Goal: Transaction & Acquisition: Book appointment/travel/reservation

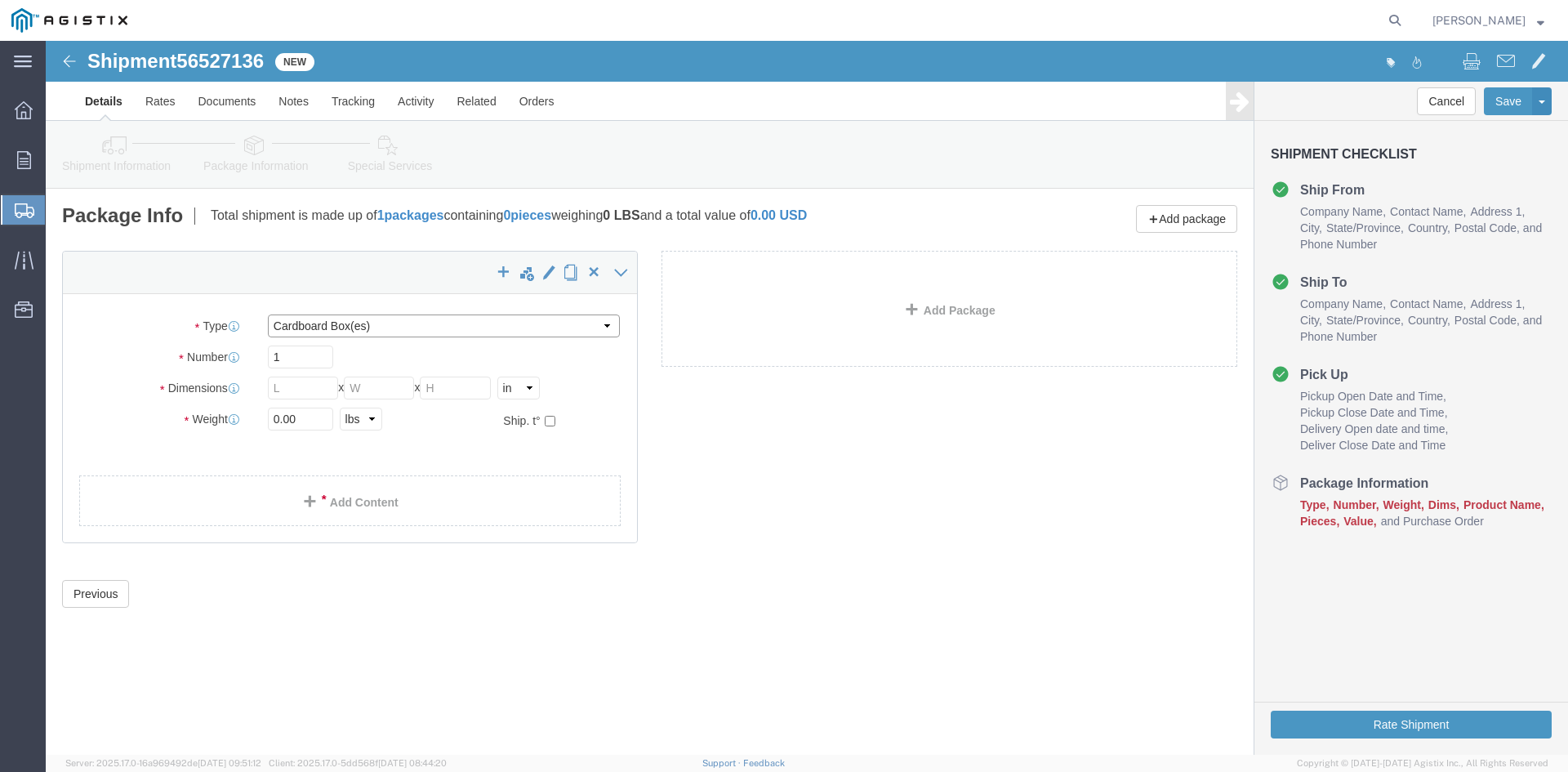
click select "Select Bulk Bundle(s) Cardboard Box(es) Carton(s) Crate(s) Drum(s) (Fiberboard)…"
select select "PSNS"
click select "Select Bulk Bundle(s) Cardboard Box(es) Carton(s) Crate(s) Drum(s) (Fiberboard)…"
drag, startPoint x: 236, startPoint y: 308, endPoint x: 367, endPoint y: 305, distance: 131.0
click input "text"
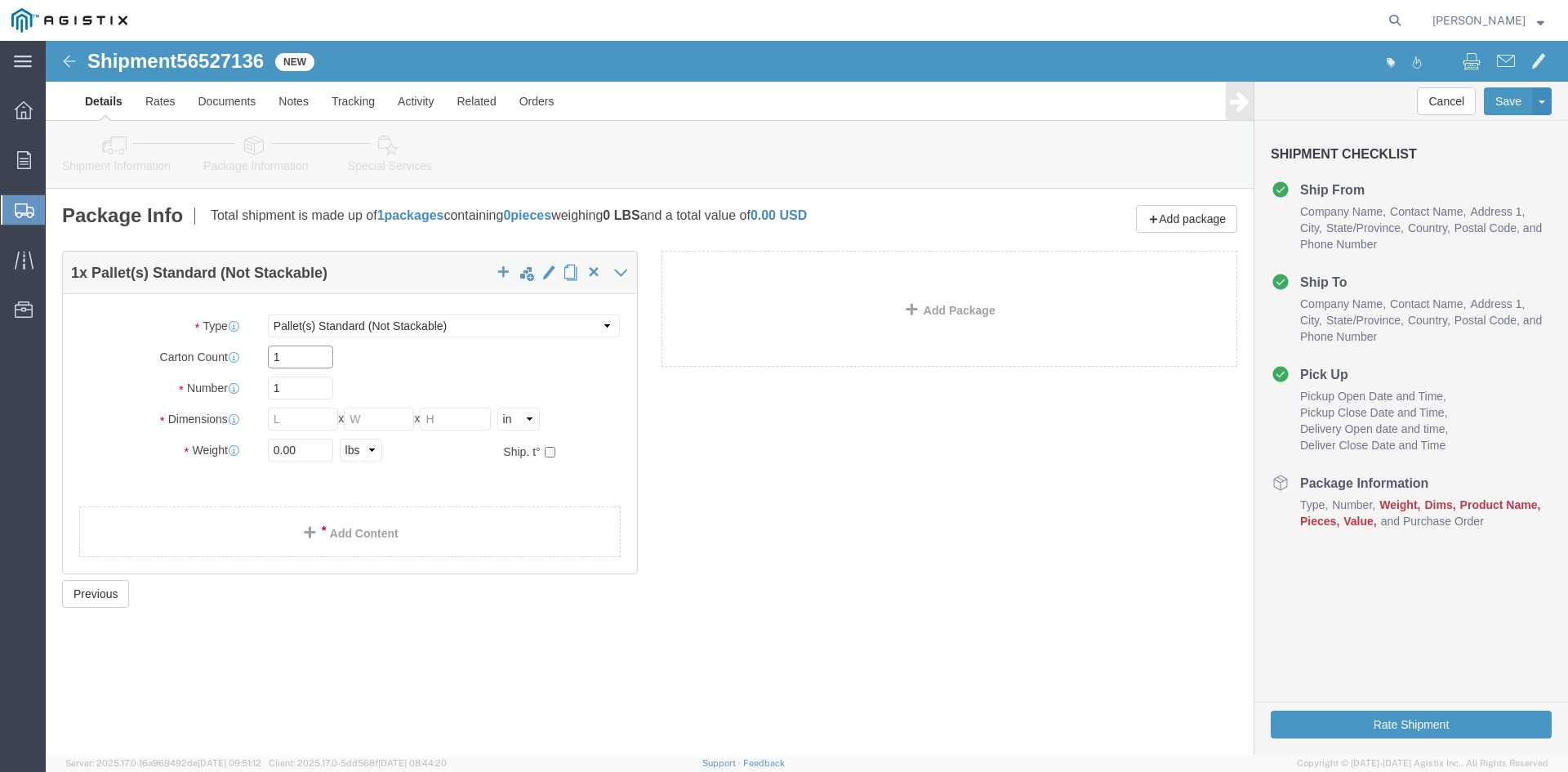
type input "1"
drag, startPoint x: 239, startPoint y: 343, endPoint x: 153, endPoint y: 338, distance: 86.1
click div "Number 1"
type input "89"
click input "text"
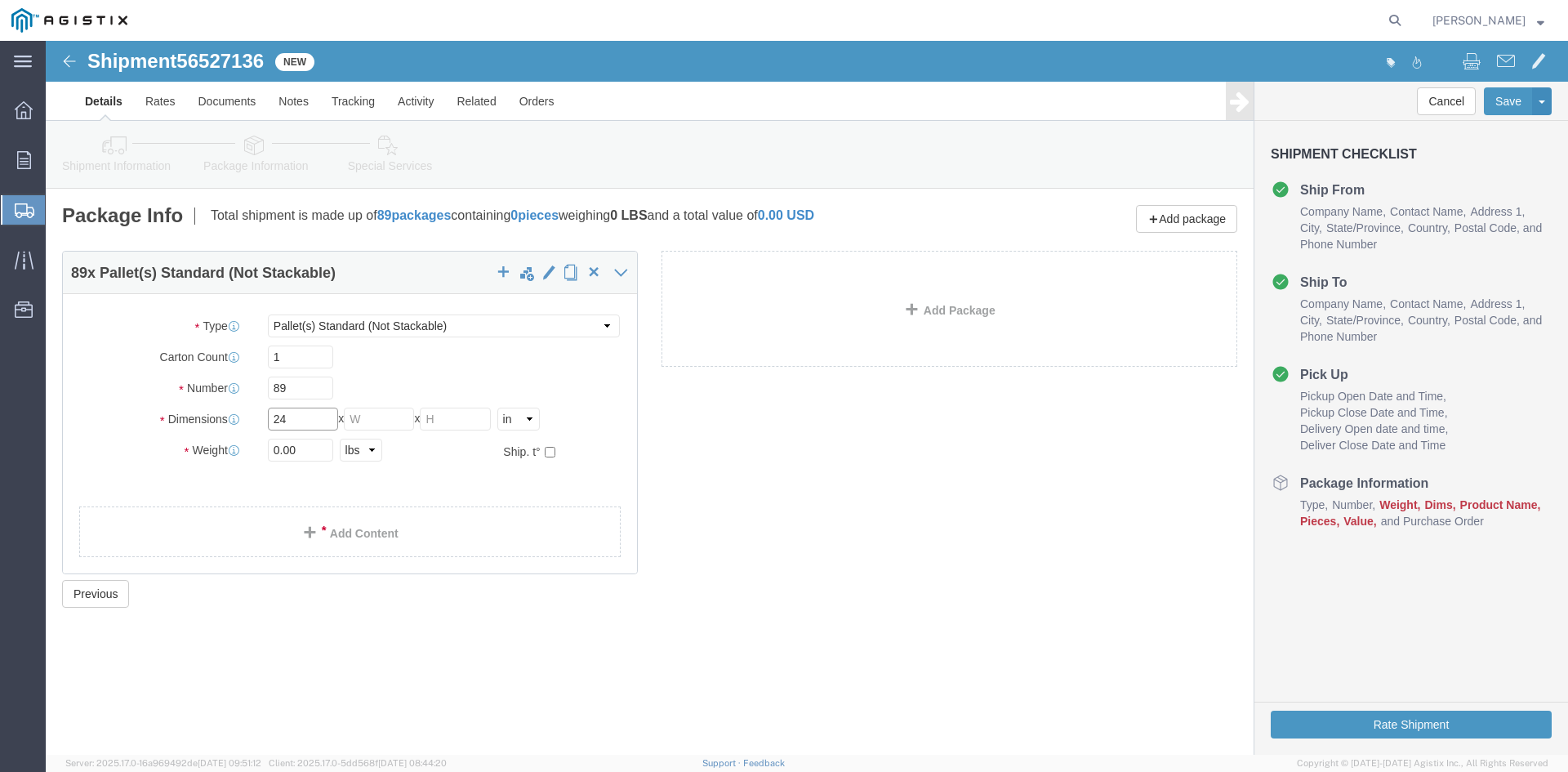
type input "24"
click input "text"
type input "24"
drag, startPoint x: 397, startPoint y: 378, endPoint x: 450, endPoint y: 378, distance: 53.0
click input "text"
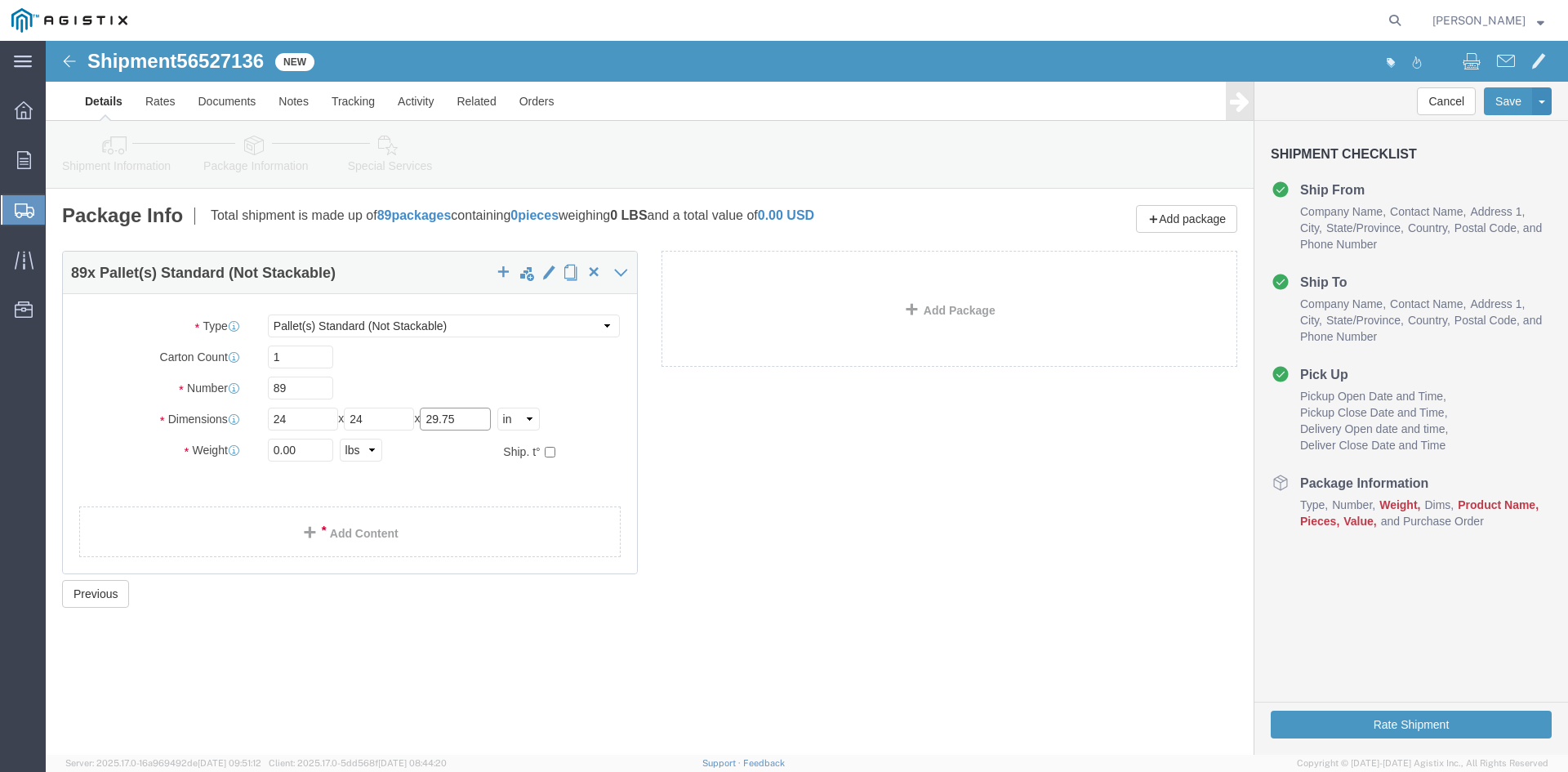
type input "29.75"
drag, startPoint x: 261, startPoint y: 407, endPoint x: 154, endPoint y: 405, distance: 107.0
click div "Weight 0.00 Select kgs lbs Ship. t°"
type input "26094.90"
click span
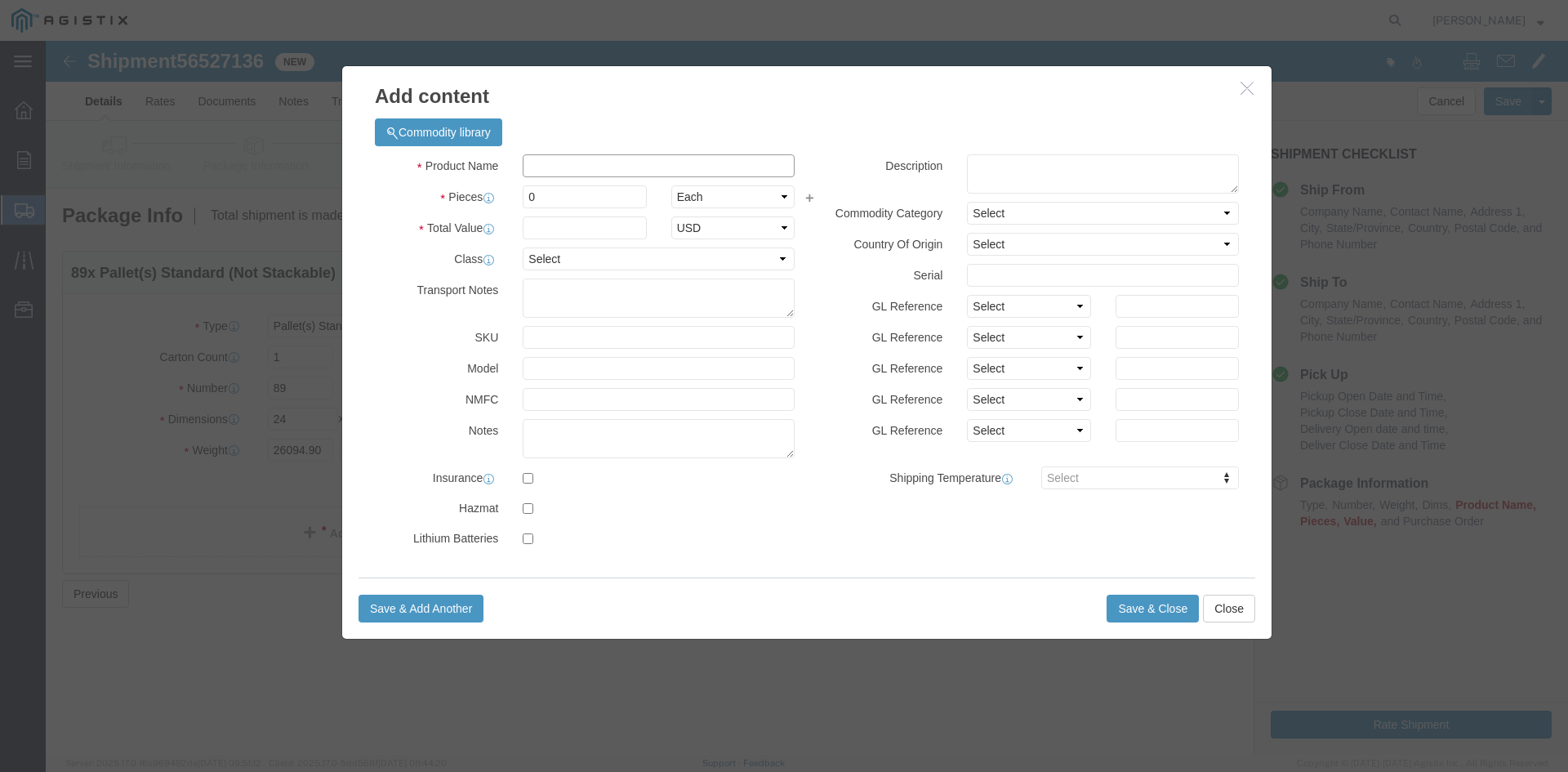
click input "text"
paste input "Overhead Transformer"
type input "Overhead Transformer"
drag, startPoint x: 497, startPoint y: 153, endPoint x: 443, endPoint y: 153, distance: 54.0
click div "Pieces 0 Select Bag Barrels 100Board Feet Bottle Box Blister Pack Carats Can Ca…"
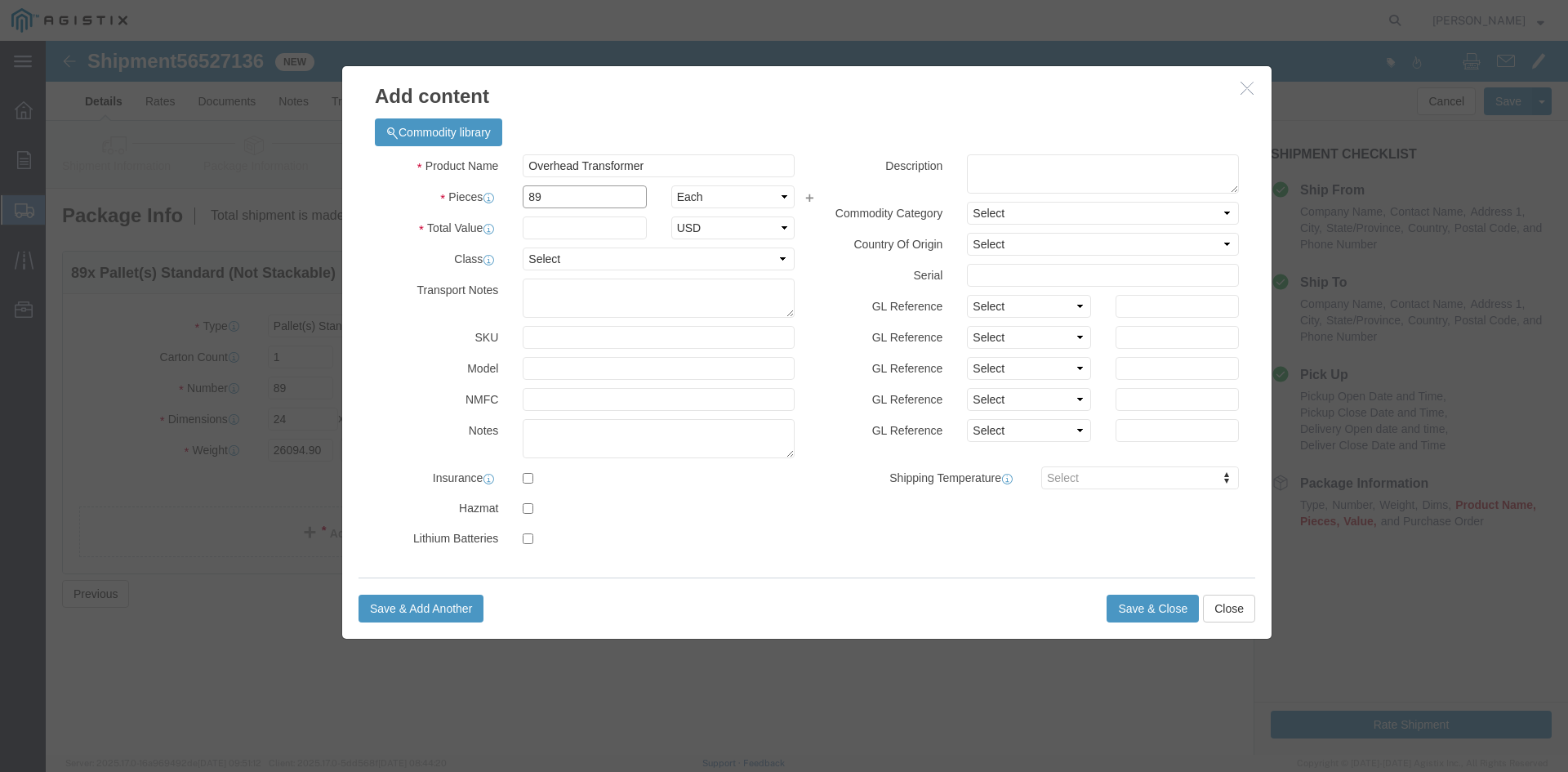
type input "89"
drag, startPoint x: 488, startPoint y: 182, endPoint x: 497, endPoint y: 184, distance: 9.2
click input "text"
type input "1"
click select "Select 50 55 60 65 70 85 92.5 100 125 175 250 300 400"
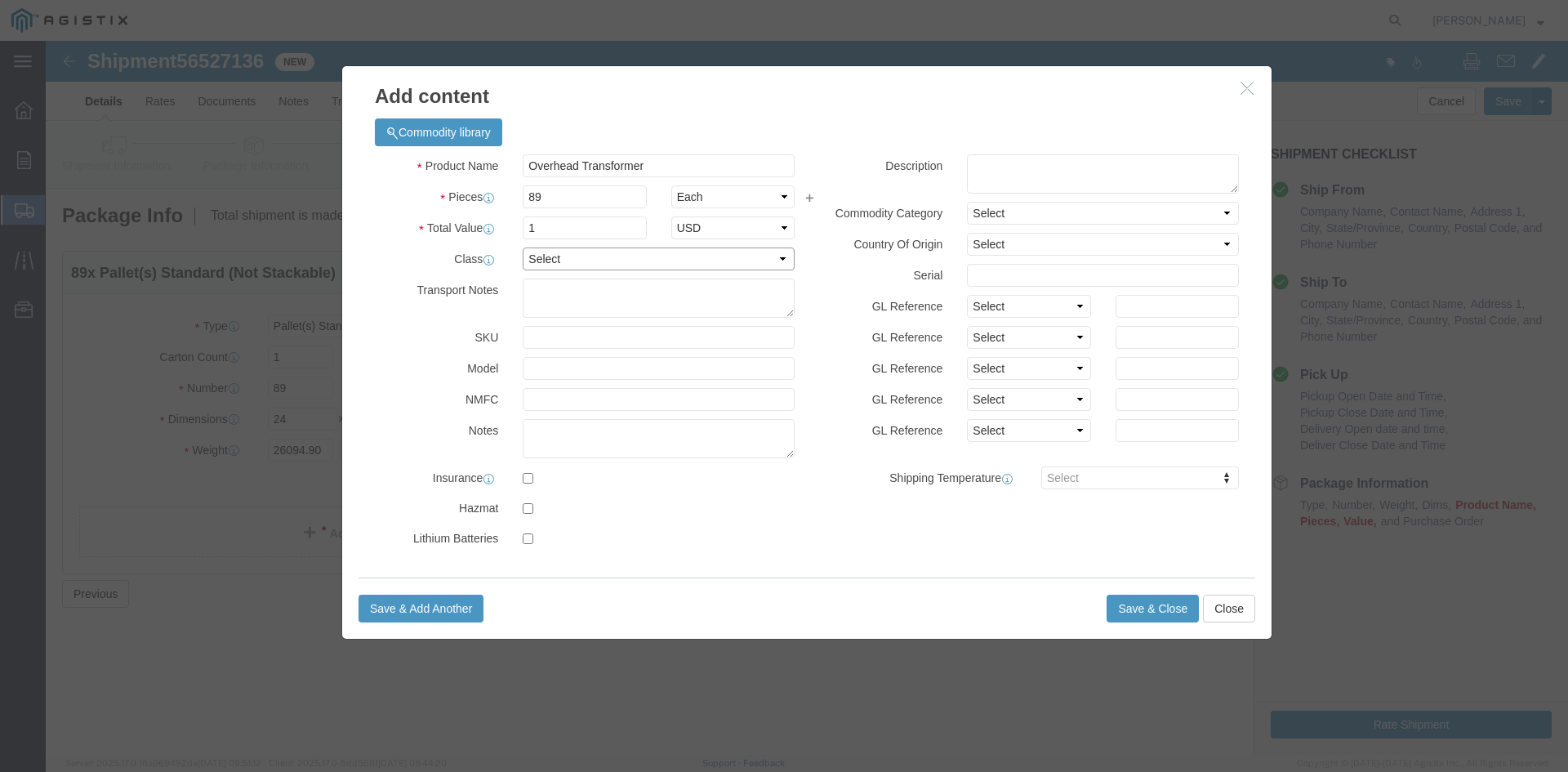
select select "55"
click select "Select 50 55 60 65 70 85 92.5 100 125 175 250 300 400"
click button "Save & Close"
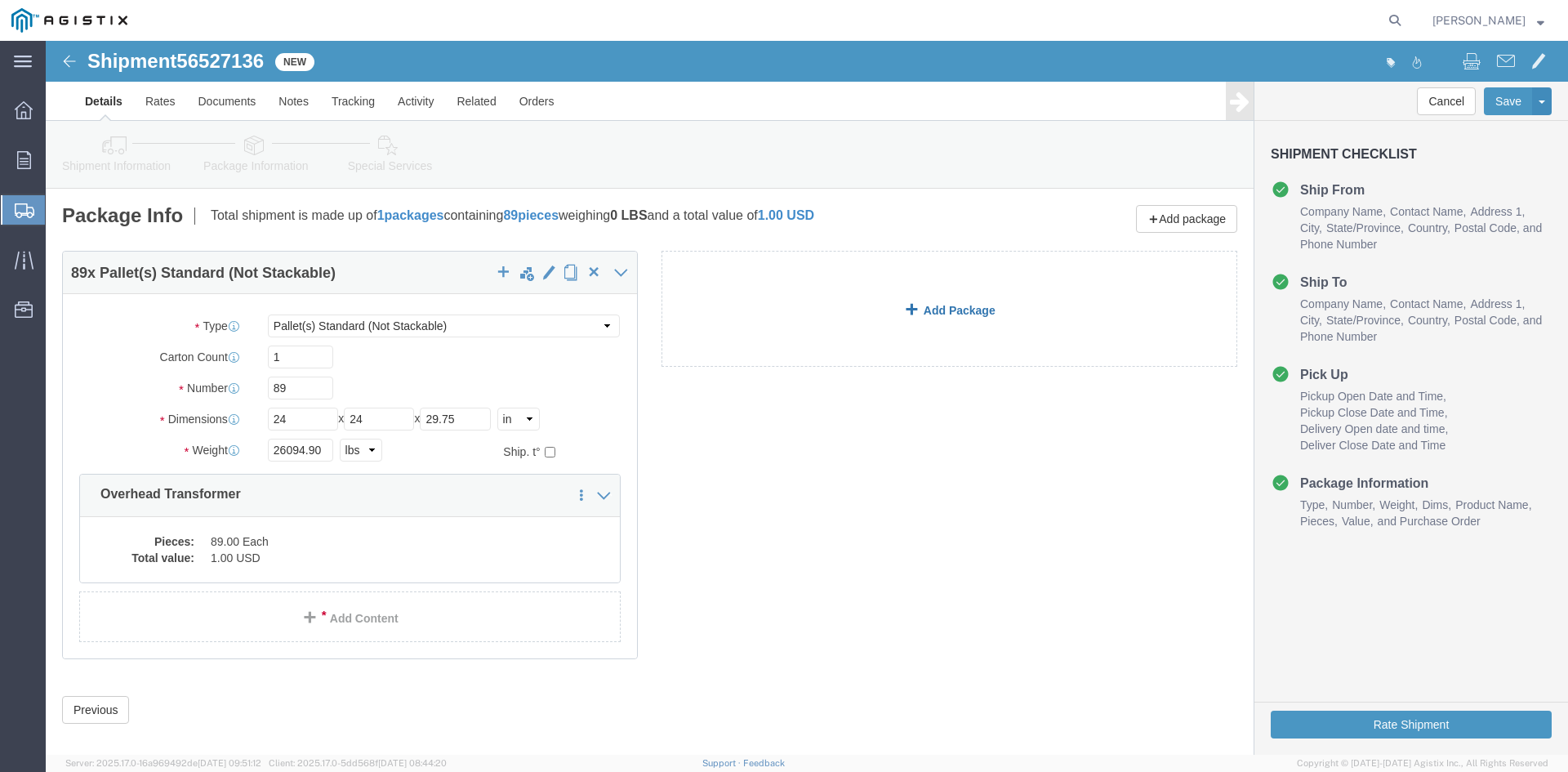
click link "Add Package"
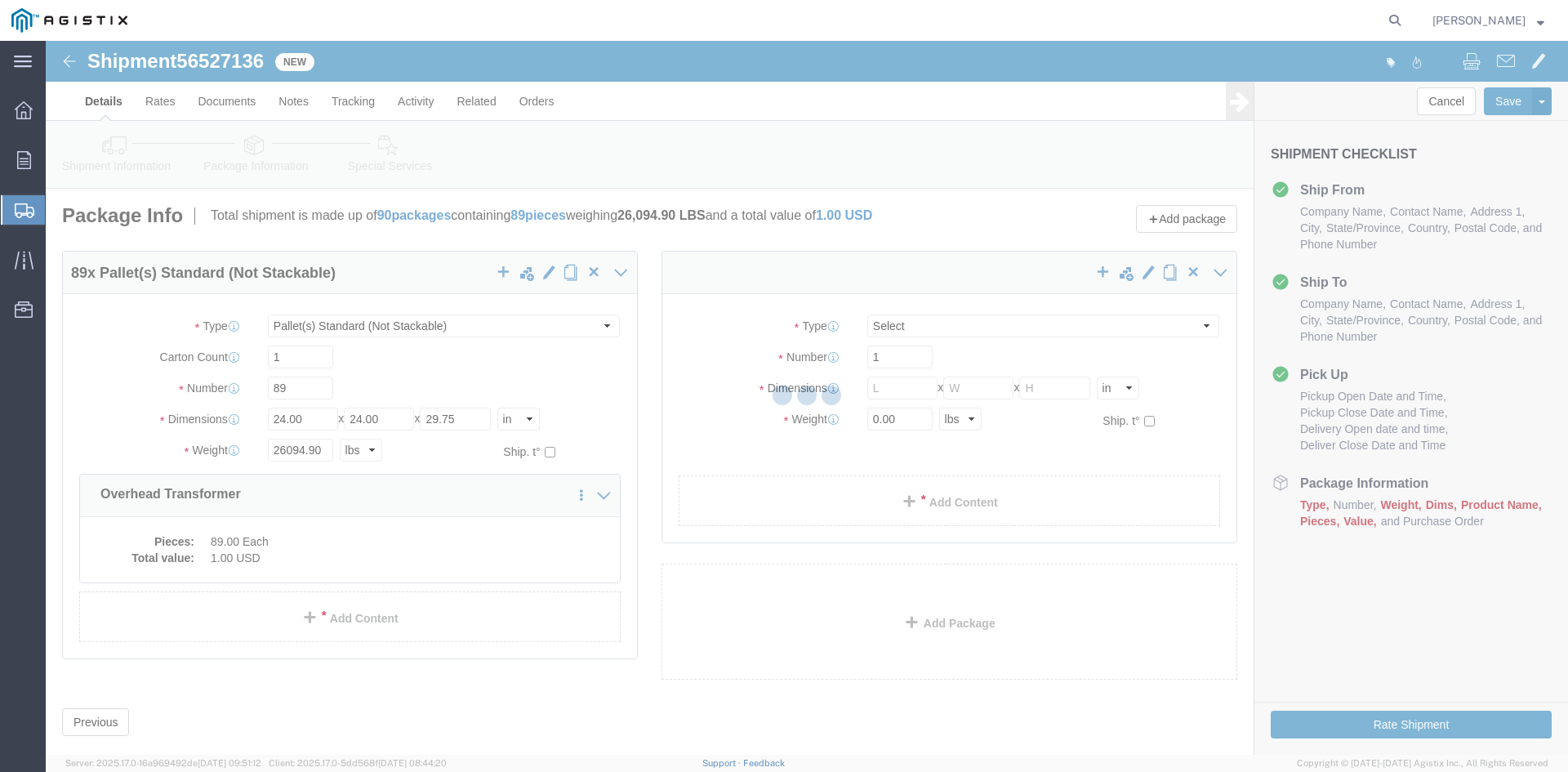
select select "PSNS"
select select "CBOX"
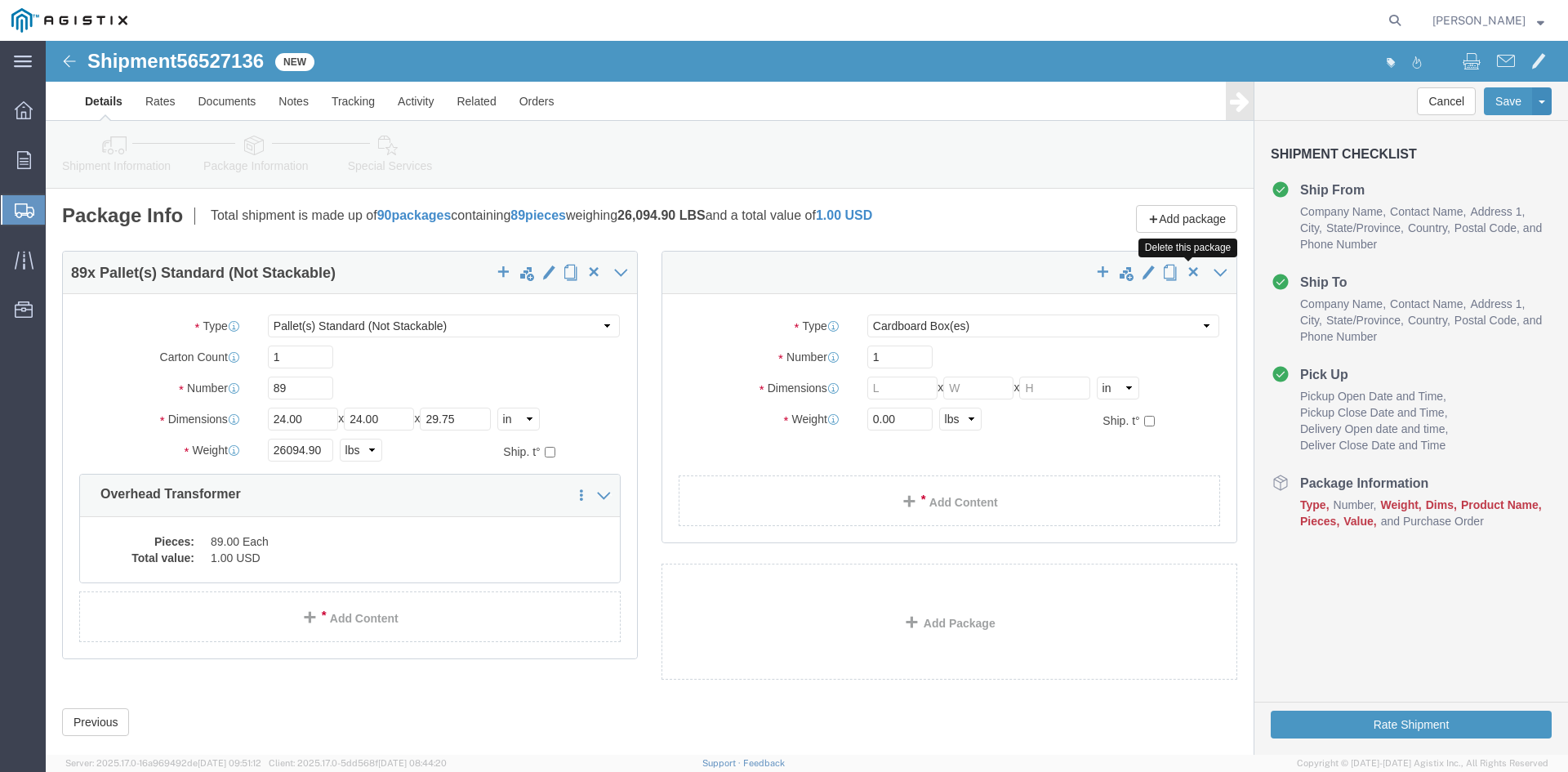
click span "button"
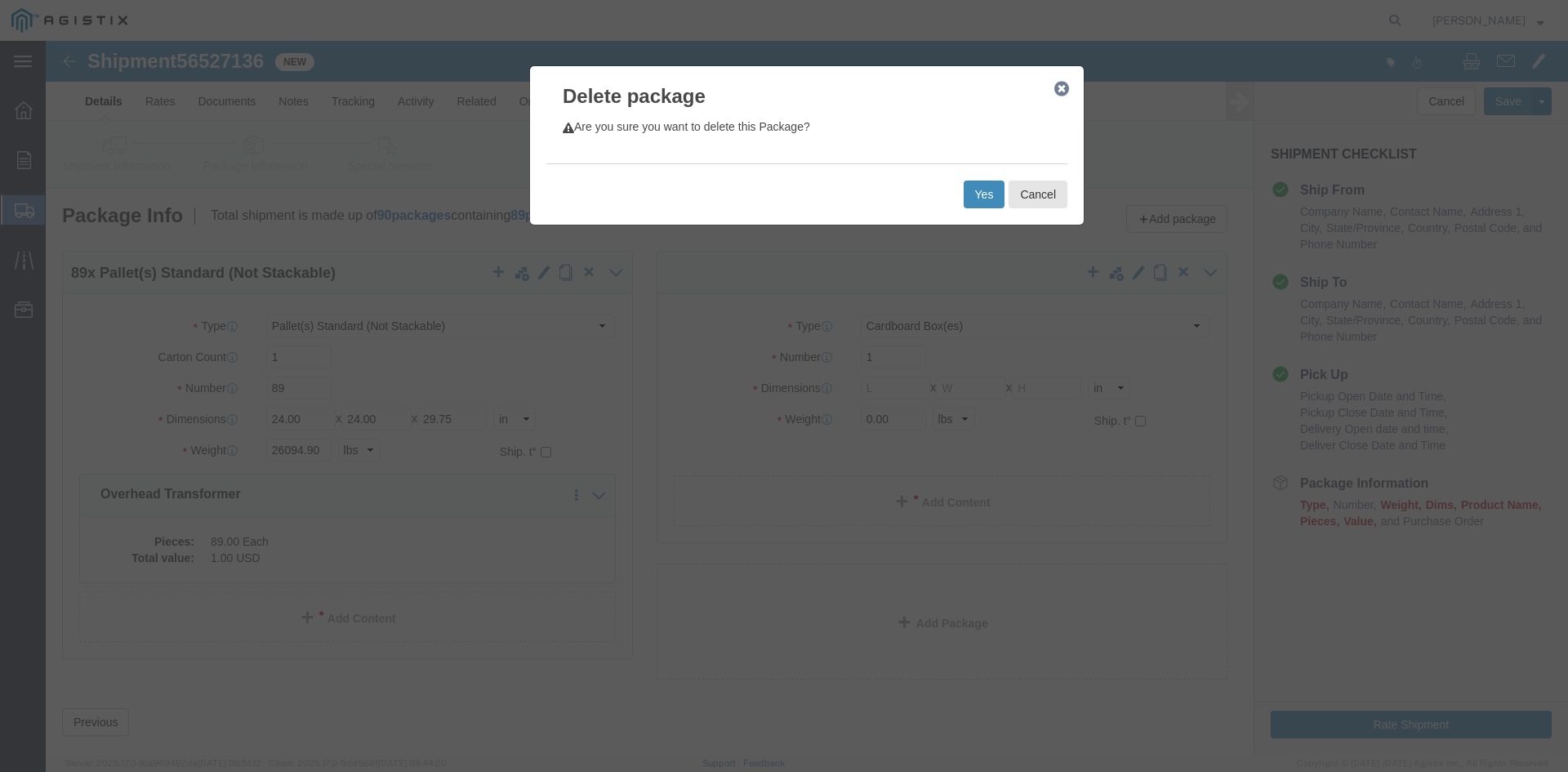
click button "Yes"
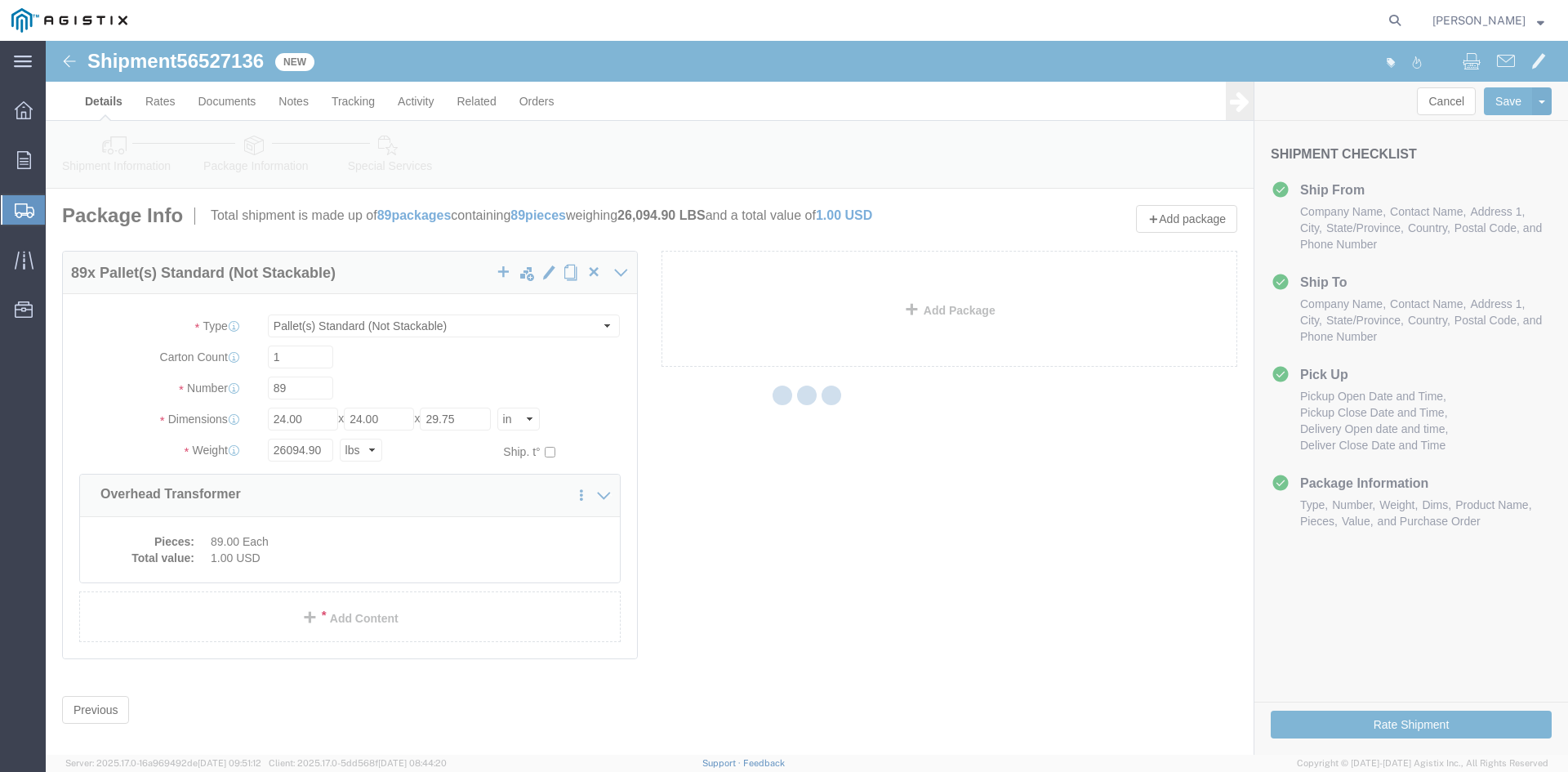
select select "PSNS"
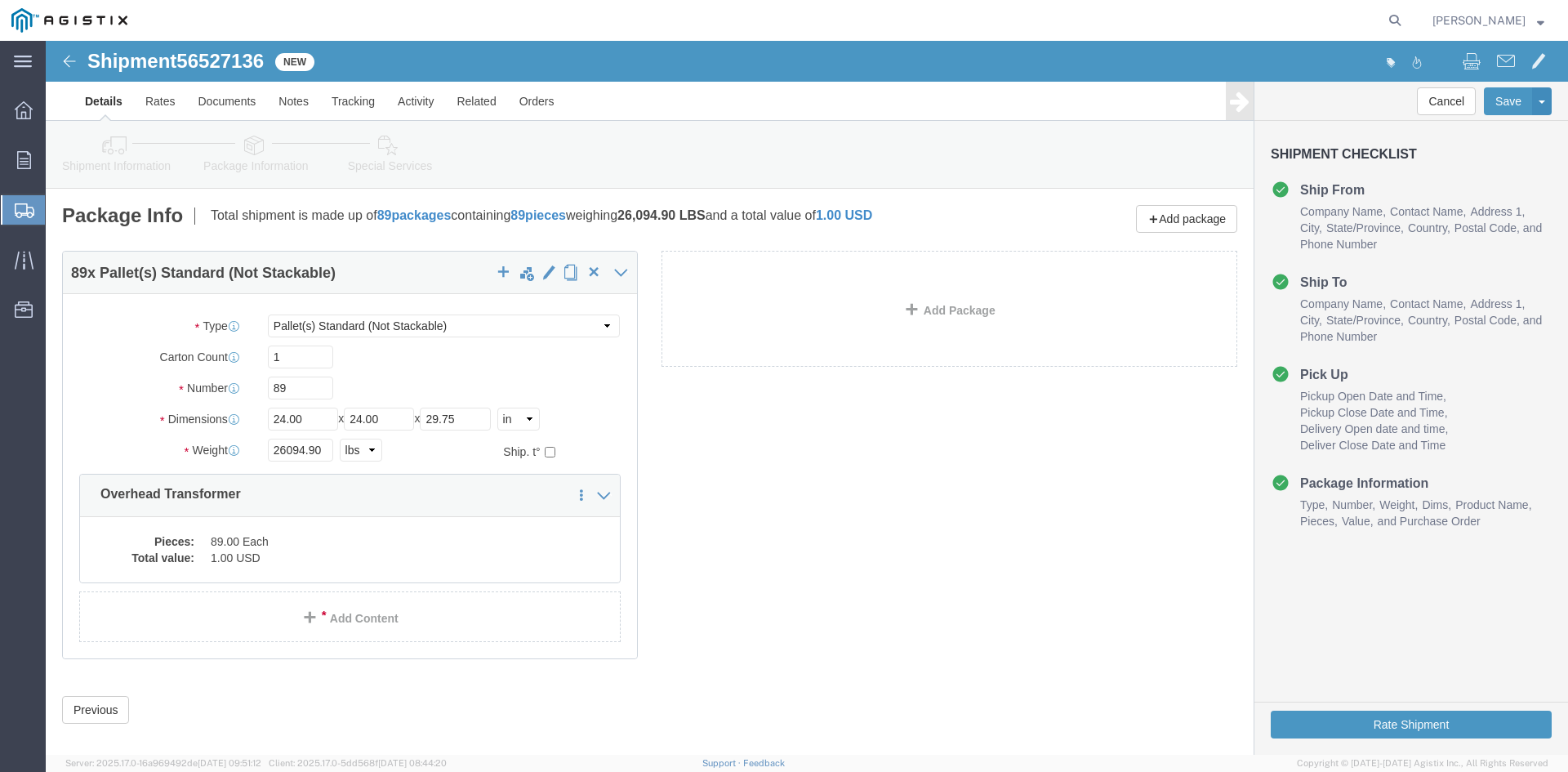
click icon
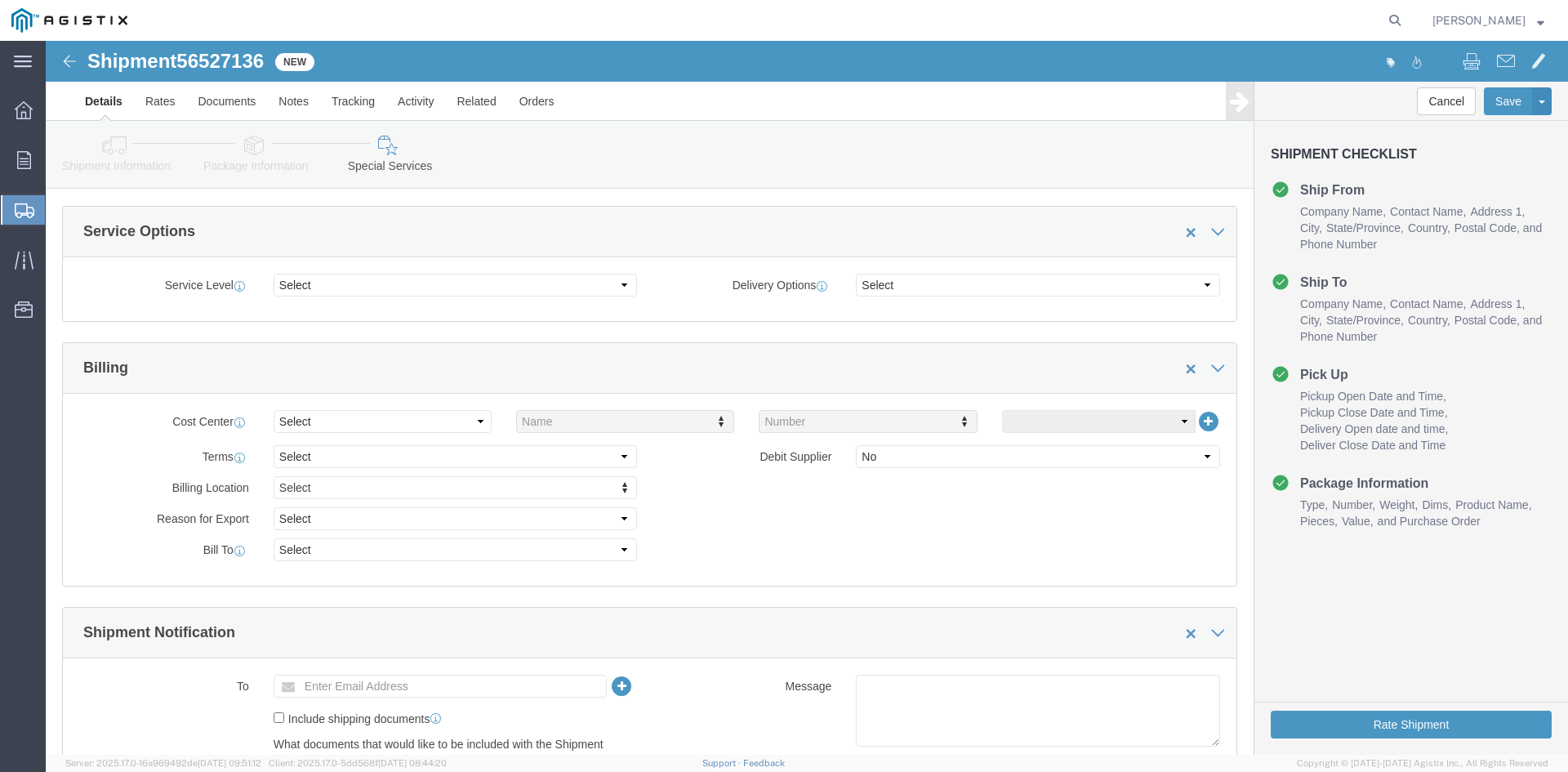
scroll to position [891, 0]
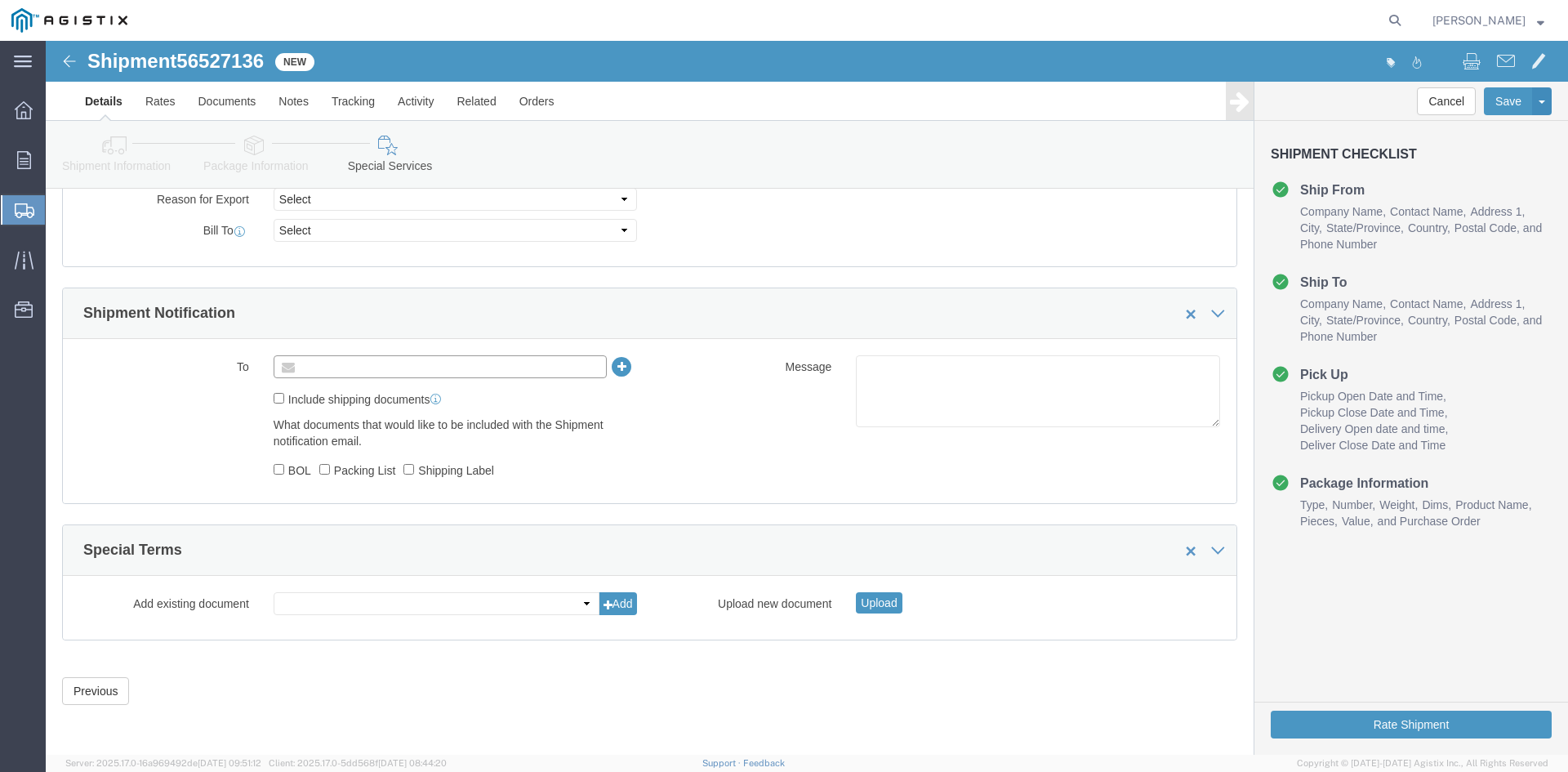
drag, startPoint x: 256, startPoint y: 322, endPoint x: 326, endPoint y: 322, distance: 70.0
click input "text"
type input "[EMAIL_ADDRESS][DOMAIN_NAME]"
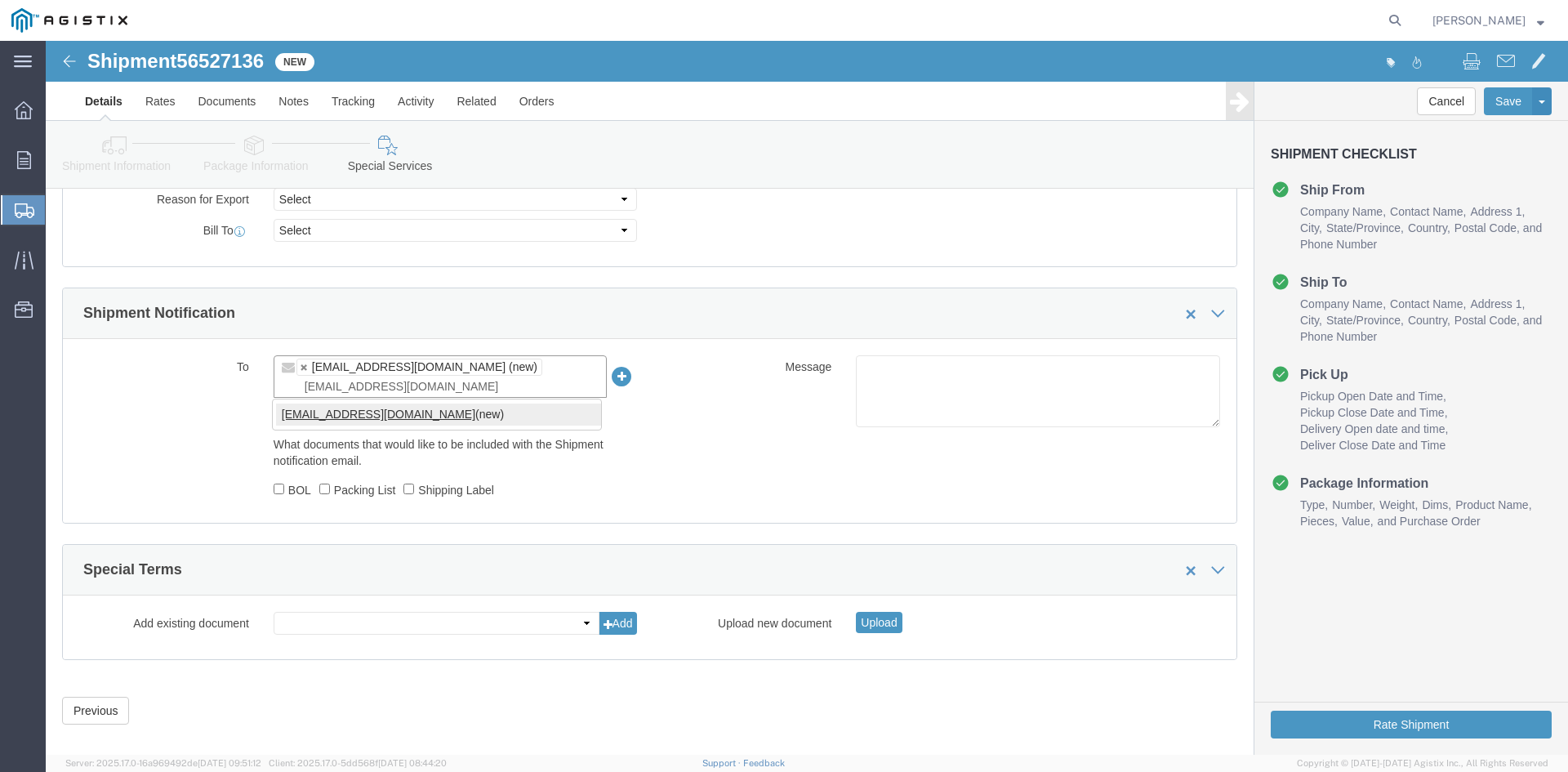
type input "[EMAIL_ADDRESS][DOMAIN_NAME]"
type input "[EMAIL_ADDRESS][DOMAIN_NAME],[DOMAIN_NAME][EMAIL_ADDRESS][DOMAIN_NAME]"
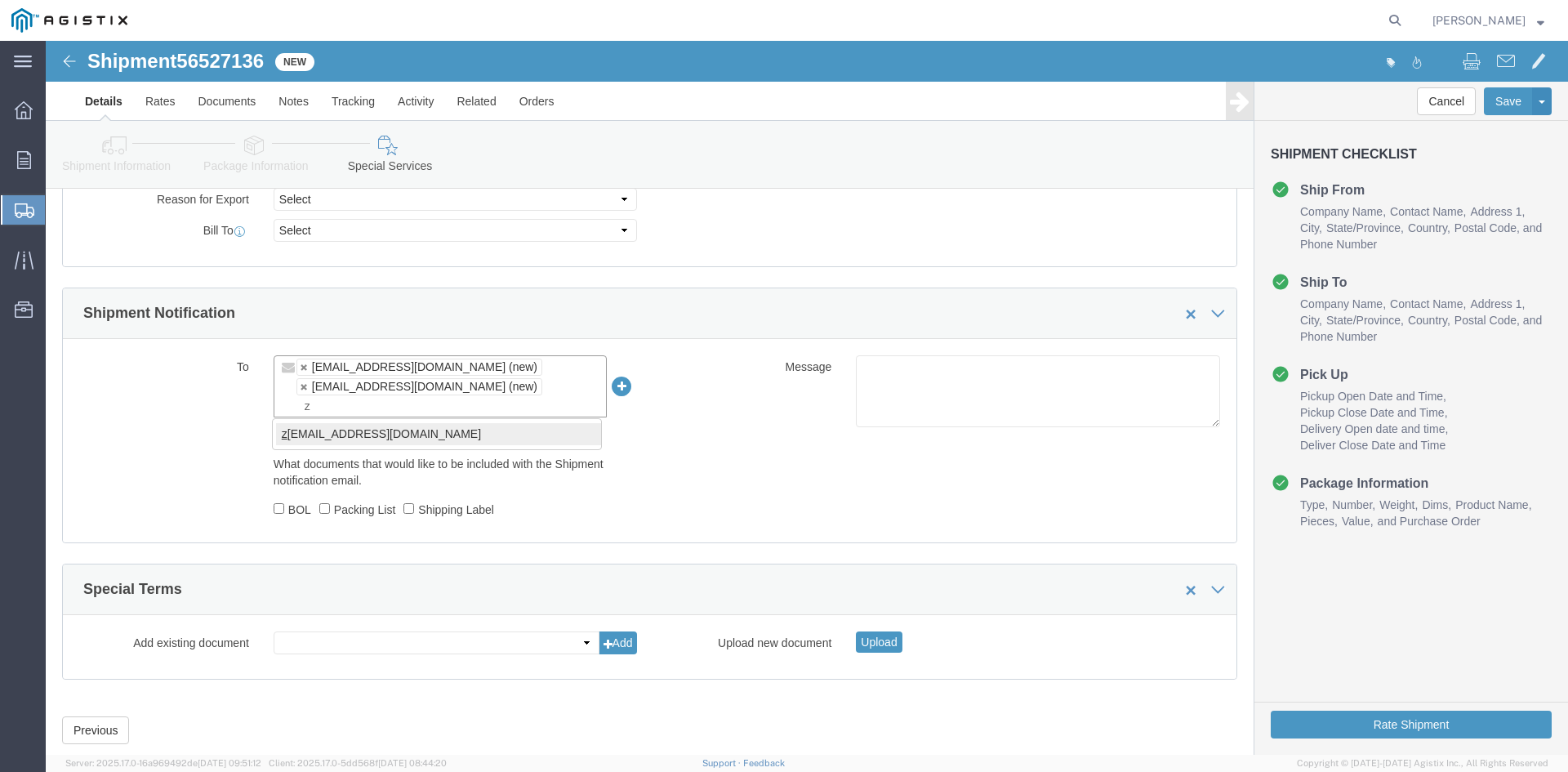
type input "z"
type input "[EMAIL_ADDRESS][DOMAIN_NAME],[DOMAIN_NAME][EMAIL_ADDRESS][DOMAIN_NAME],[PERSON_…"
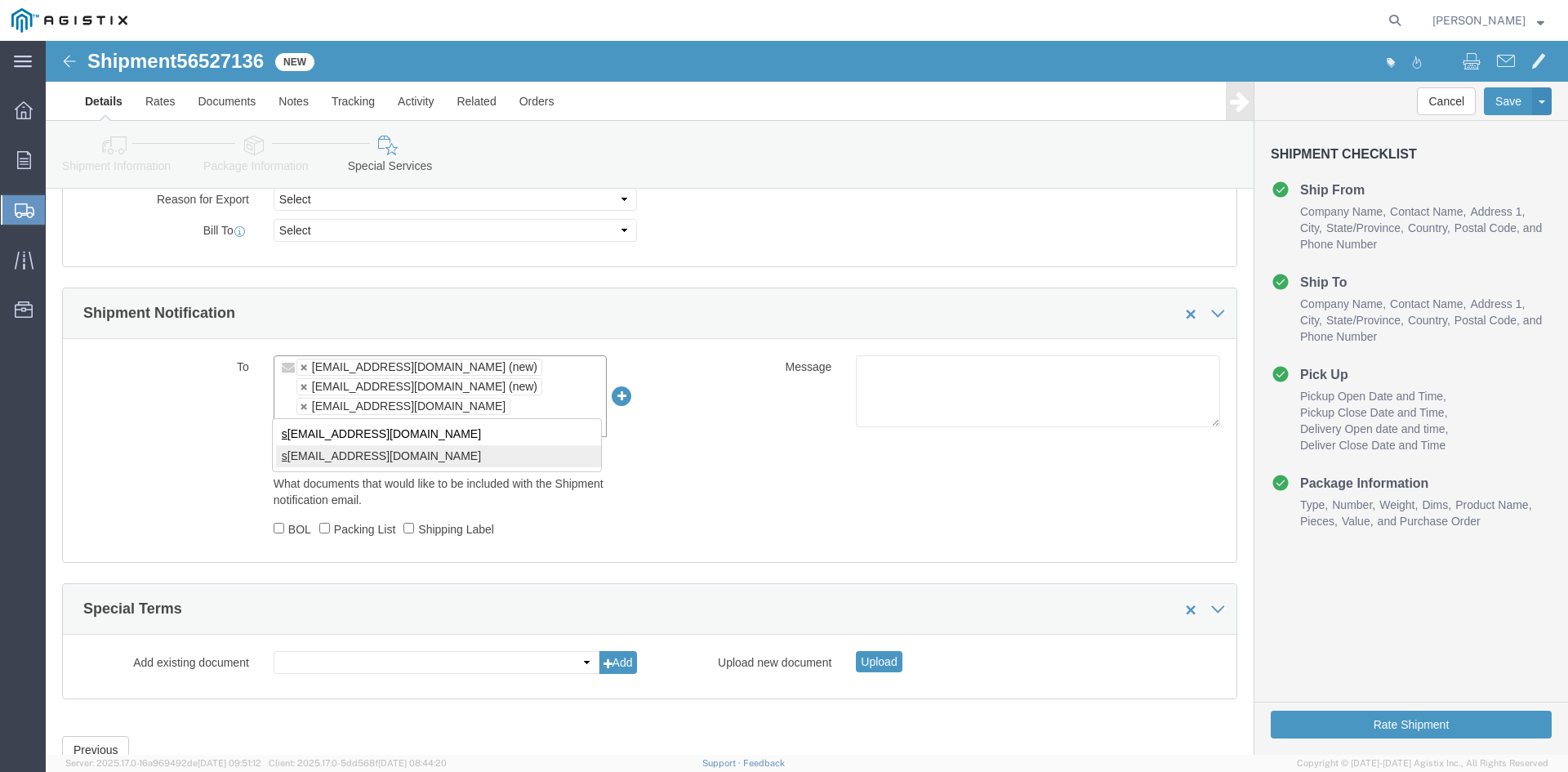
type input "s"
type input "[EMAIL_ADDRESS][DOMAIN_NAME],[DOMAIN_NAME][EMAIL_ADDRESS][DOMAIN_NAME],[EMAIL_A…"
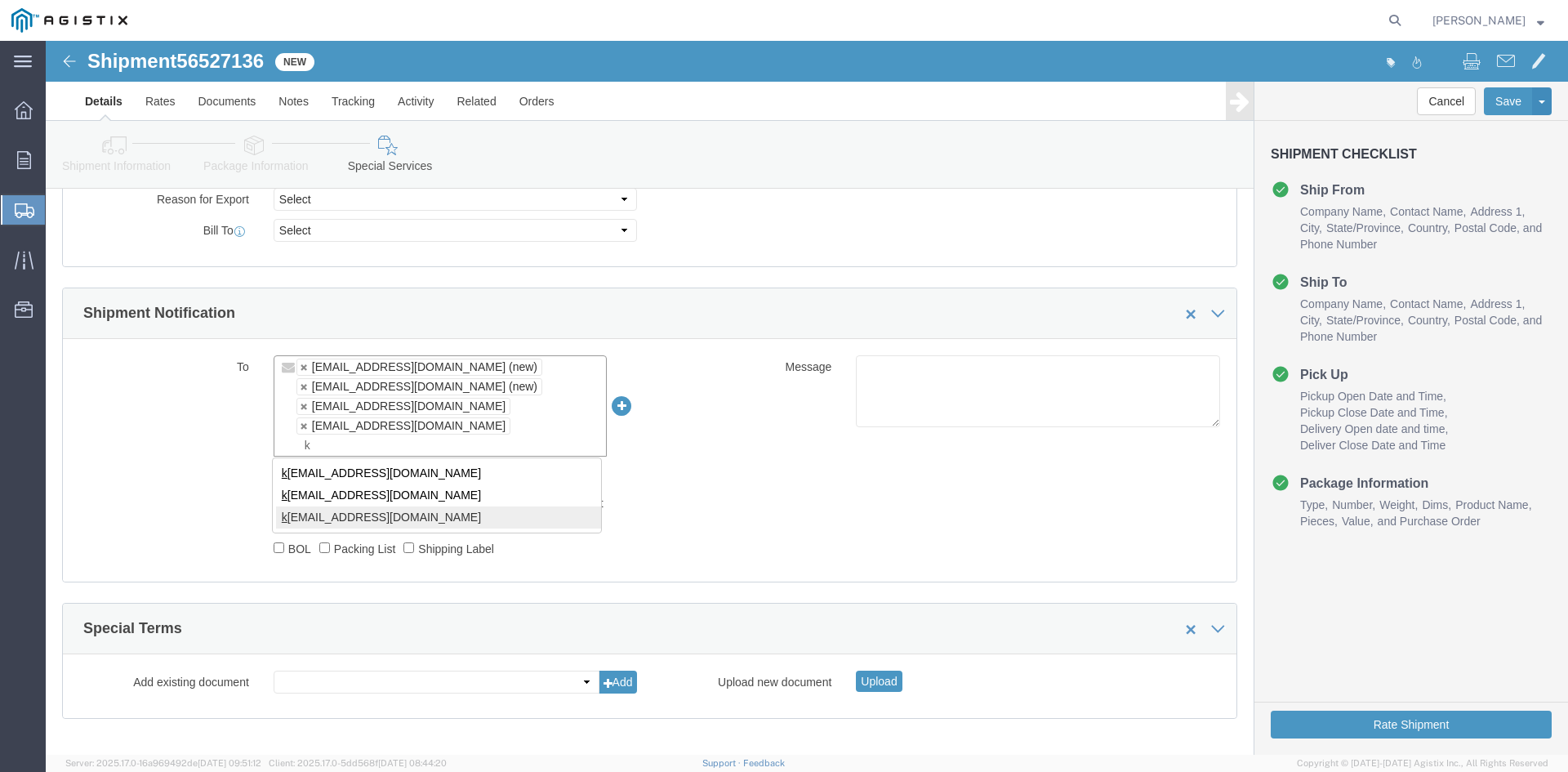
type input "k"
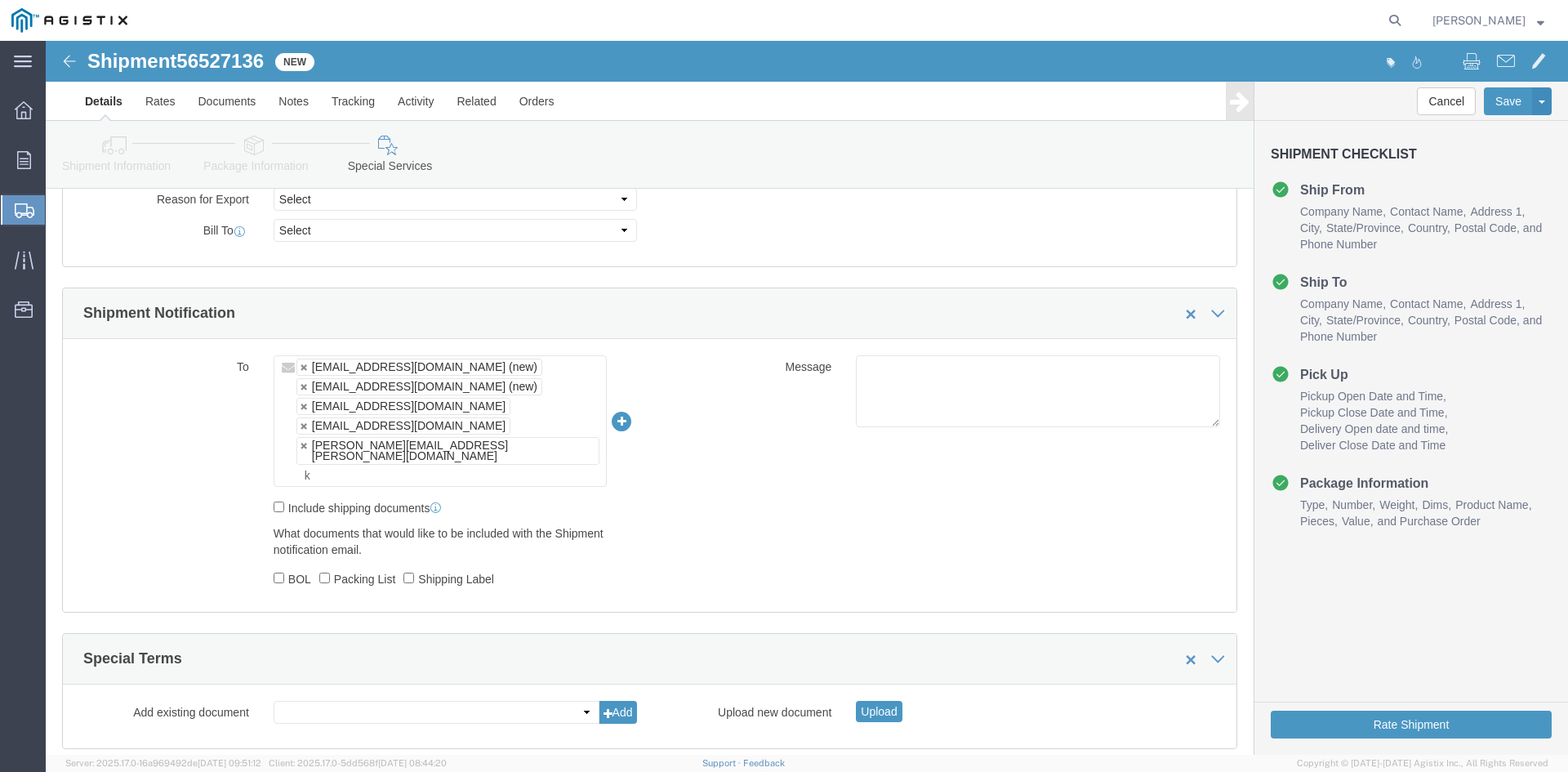
type input "[EMAIL_ADDRESS][DOMAIN_NAME],[DOMAIN_NAME][EMAIL_ADDRESS][DOMAIN_NAME],[EMAIL_A…"
type input "pr"
type input "[EMAIL_ADDRESS][DOMAIN_NAME],[DOMAIN_NAME][EMAIL_ADDRESS][DOMAIN_NAME],[EMAIL_A…"
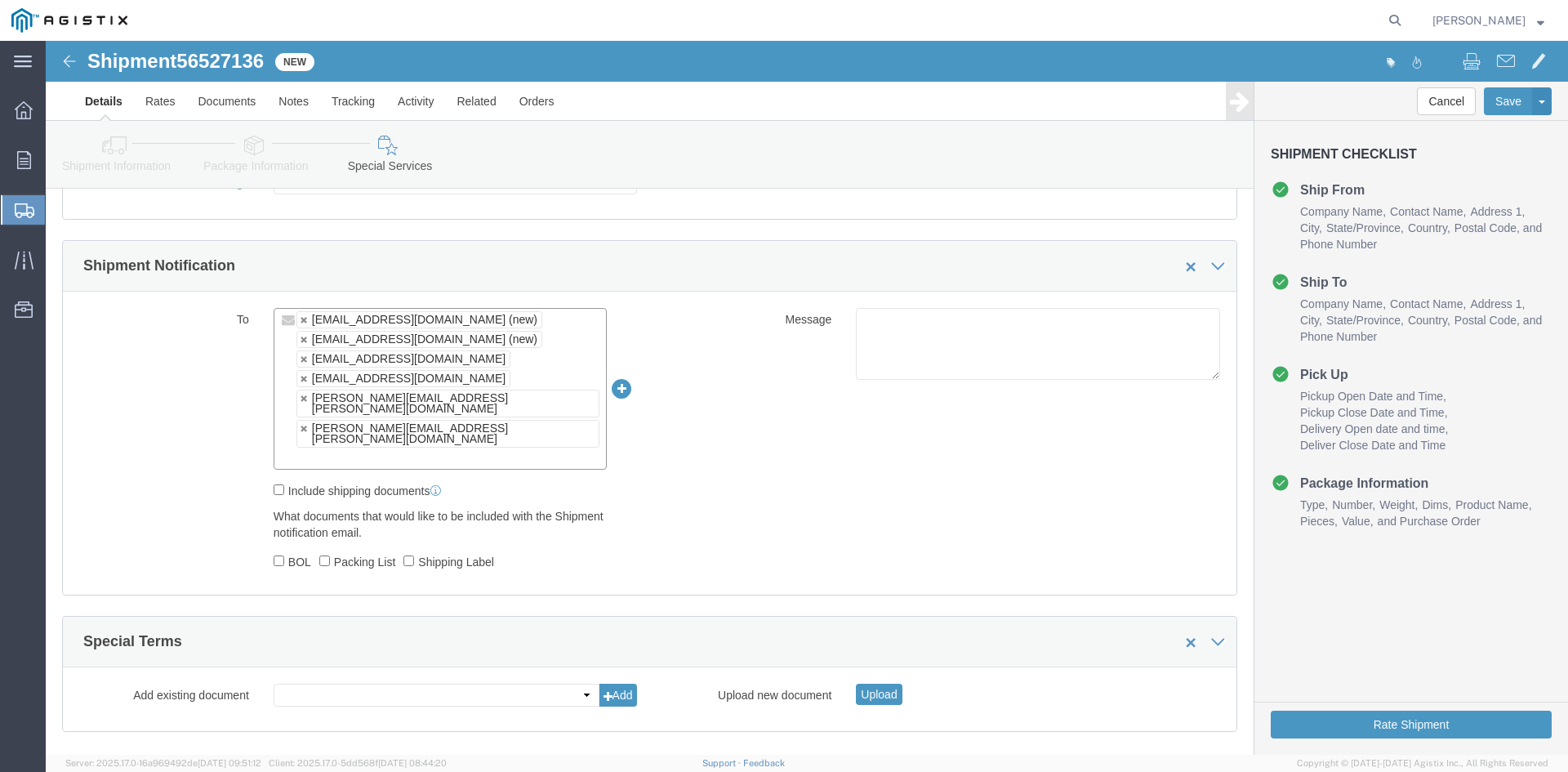
scroll to position [989, 0]
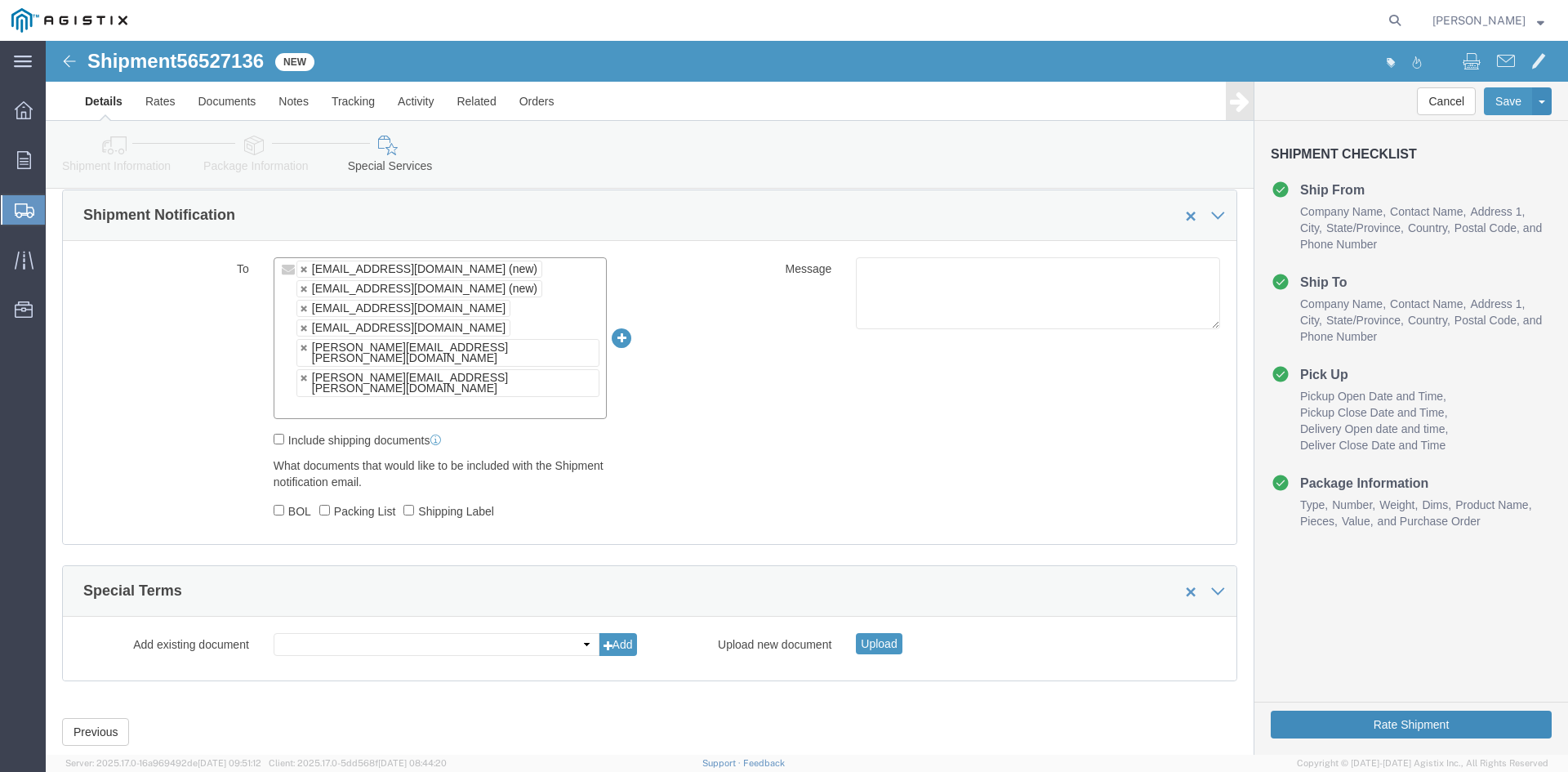
click button "Rate Shipment"
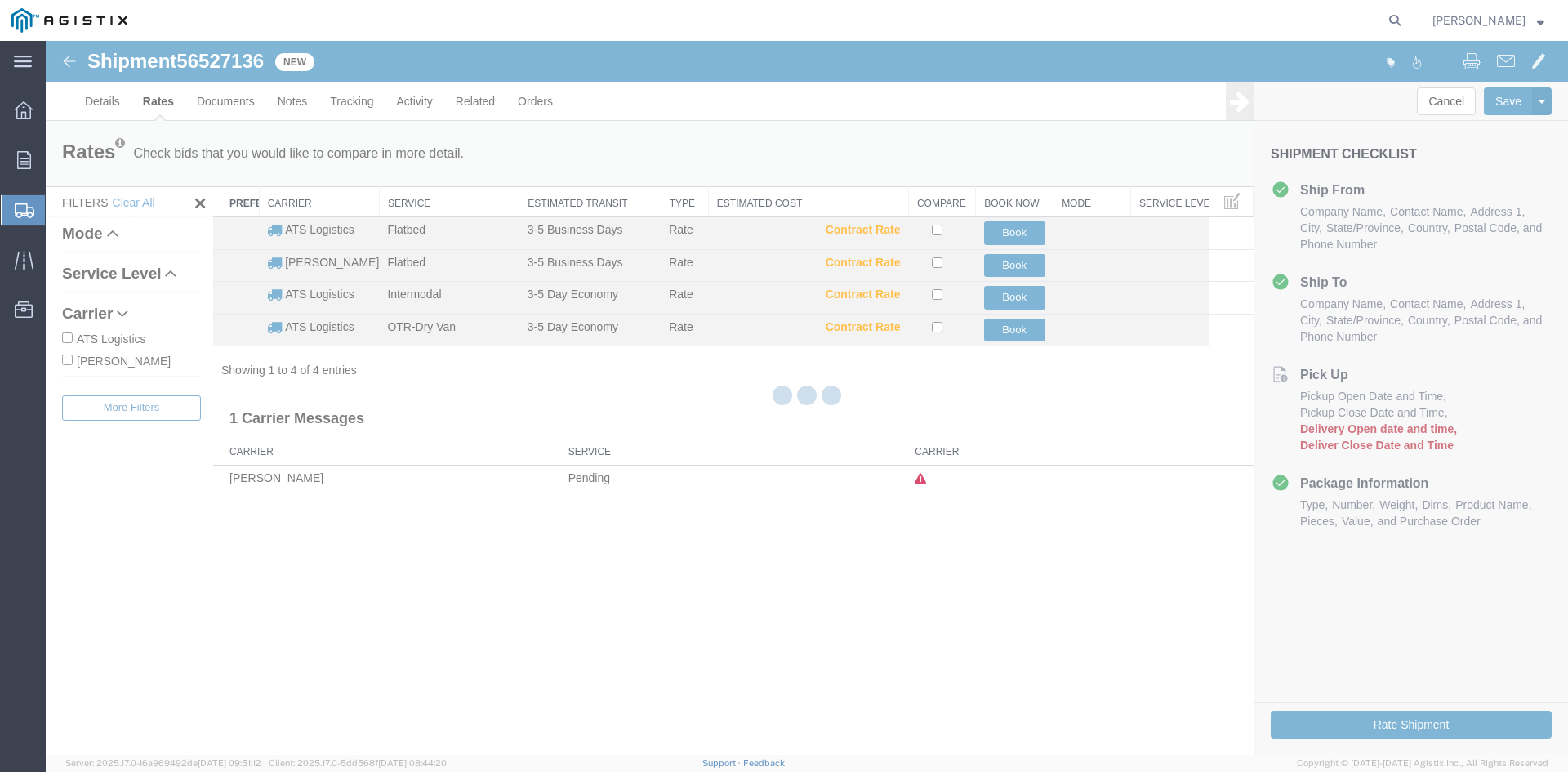
scroll to position [0, 0]
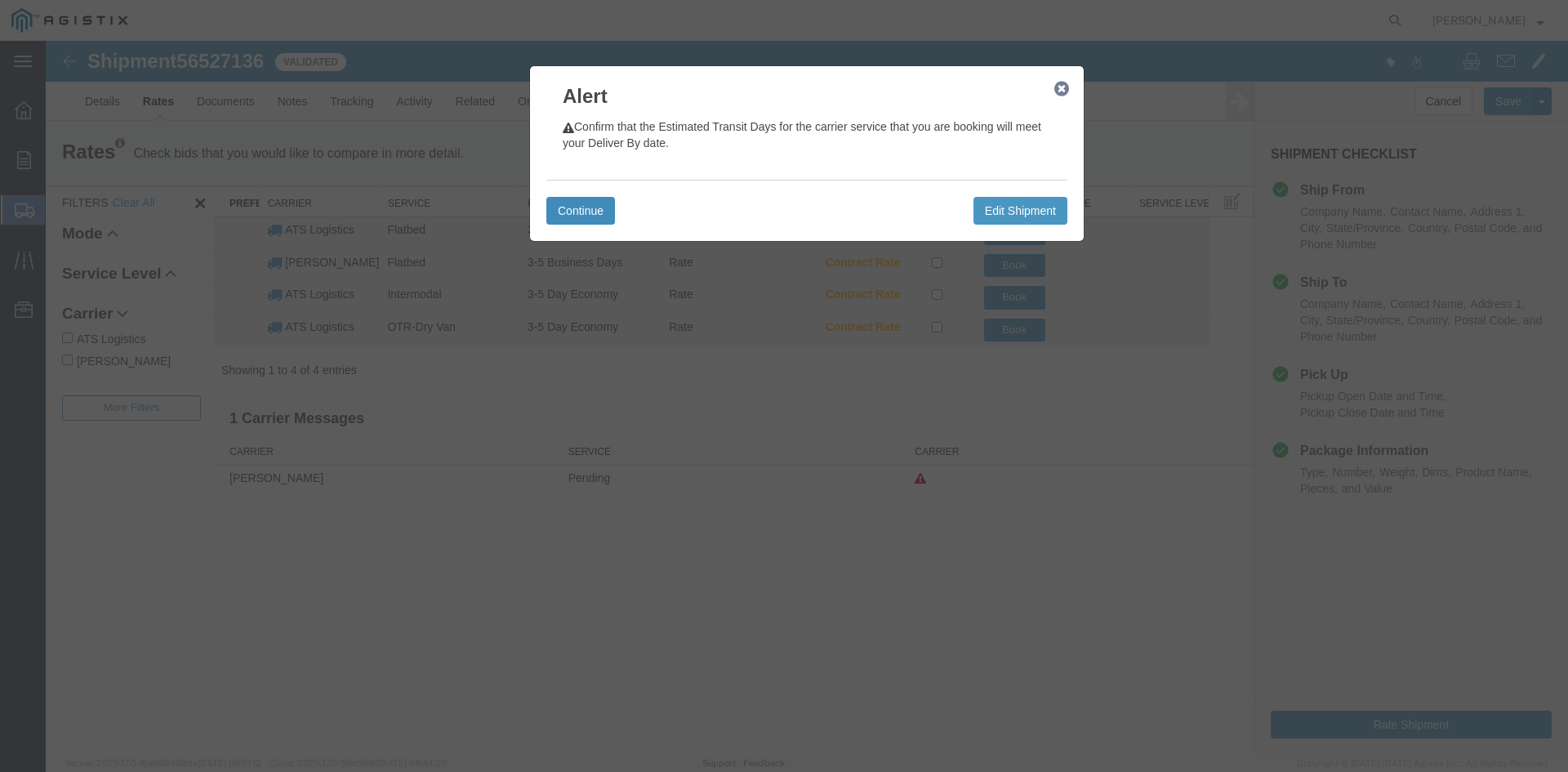
click at [579, 207] on button "Continue" at bounding box center [581, 211] width 69 height 27
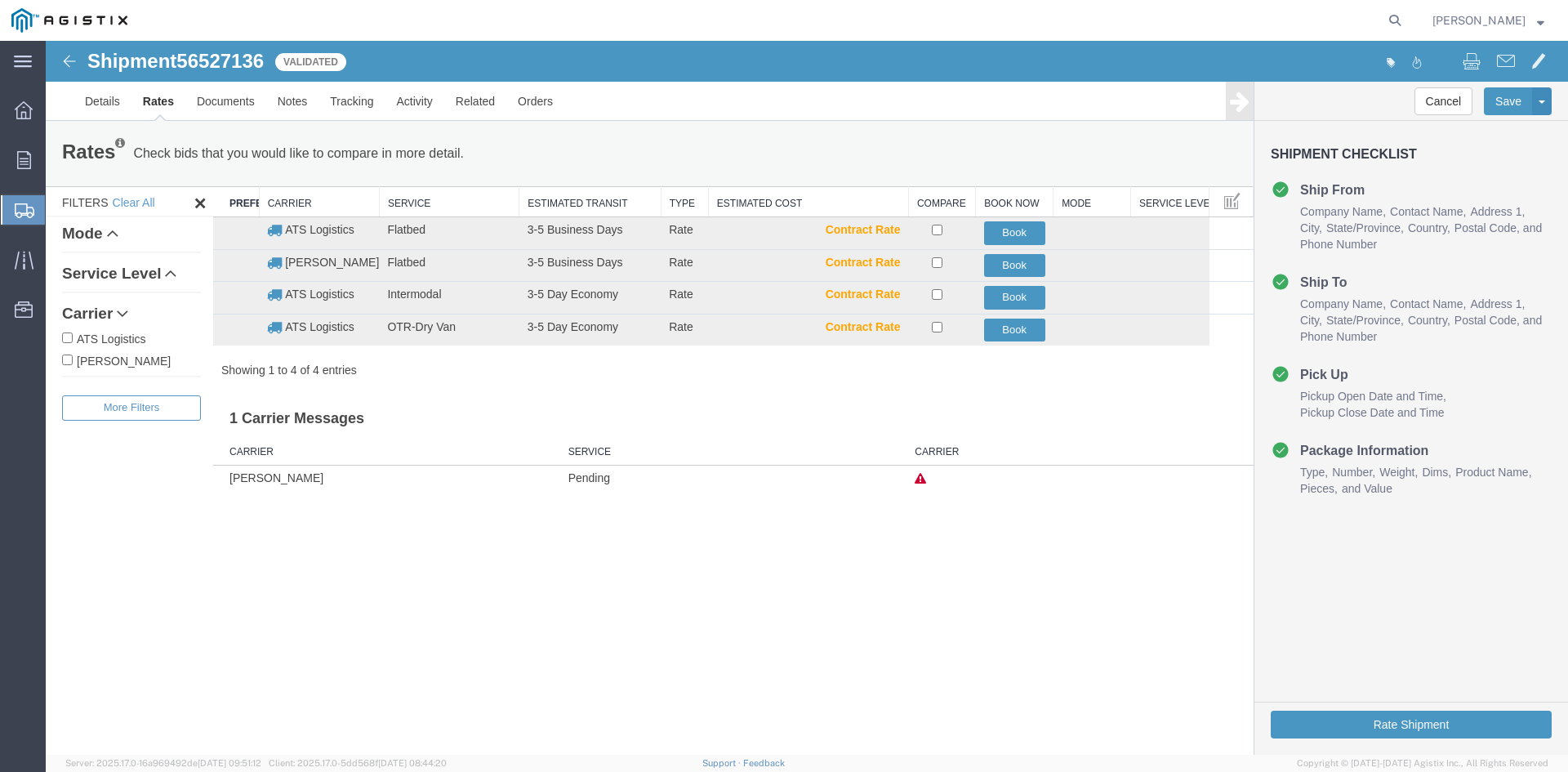
click at [69, 336] on input "ATS Logistics" at bounding box center [67, 337] width 11 height 11
checkbox input "true"
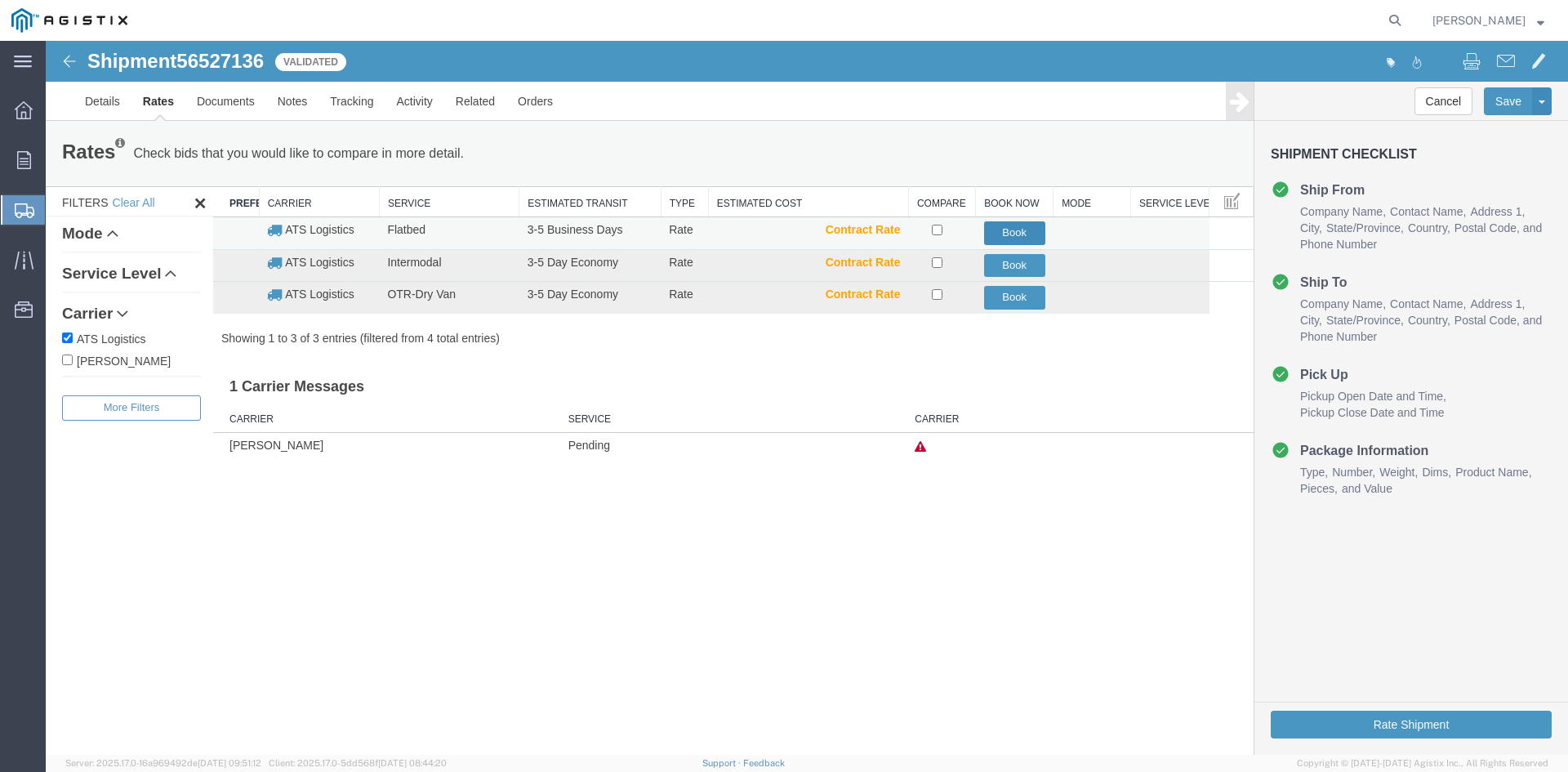
click at [1014, 232] on button "Book" at bounding box center [1015, 233] width 61 height 24
